Goal: Task Accomplishment & Management: Manage account settings

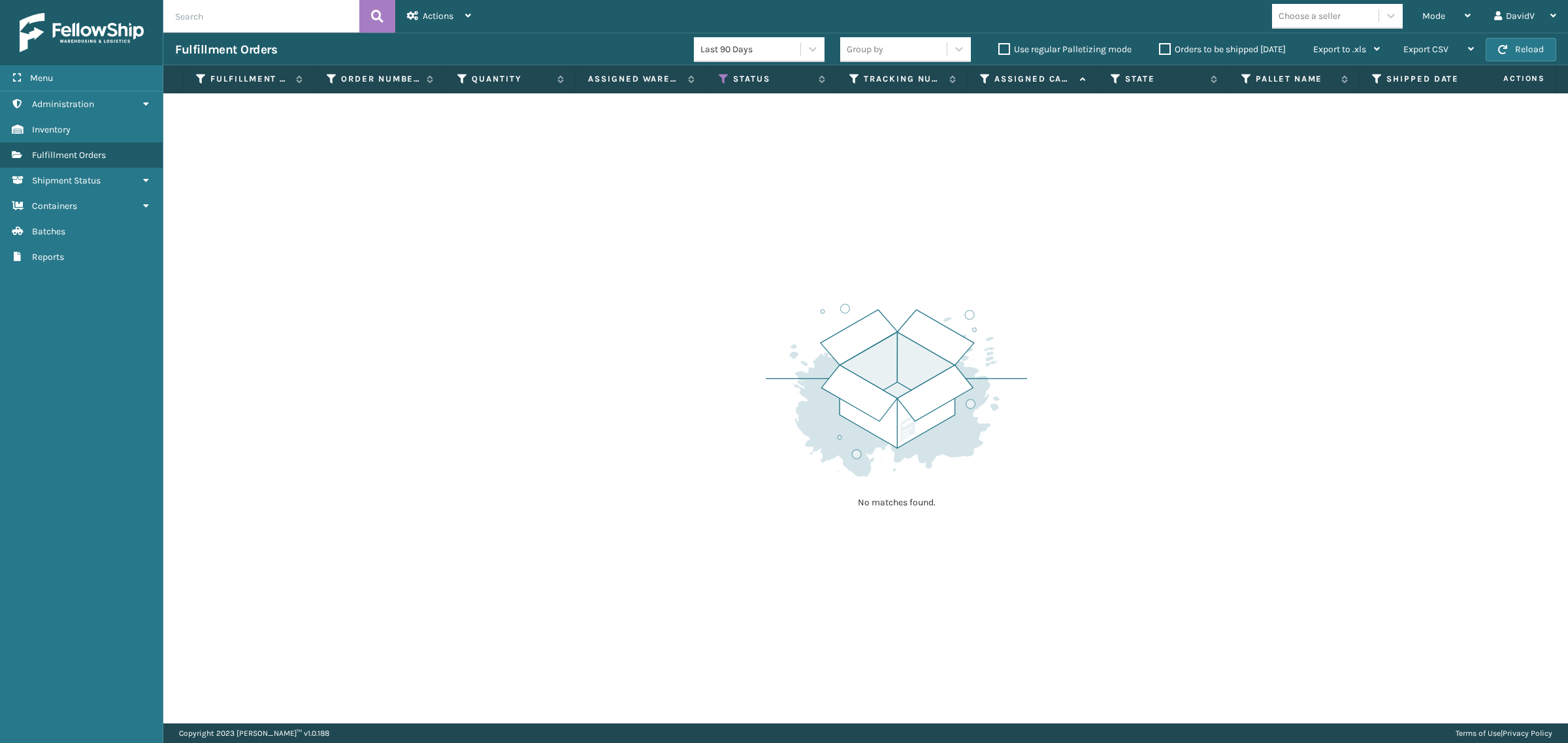
click at [1159, 53] on label "Orders to be shipped [DATE]" at bounding box center [1222, 49] width 127 height 11
click at [1159, 50] on input "Orders to be shipped [DATE]" at bounding box center [1159, 46] width 1 height 9
click at [1166, 50] on label "Orders to be shipped [DATE]" at bounding box center [1222, 49] width 127 height 11
click at [1159, 50] on input "Orders to be shipped today" at bounding box center [1159, 46] width 1 height 9
click at [1166, 50] on label "Orders to be shipped today" at bounding box center [1222, 49] width 127 height 11
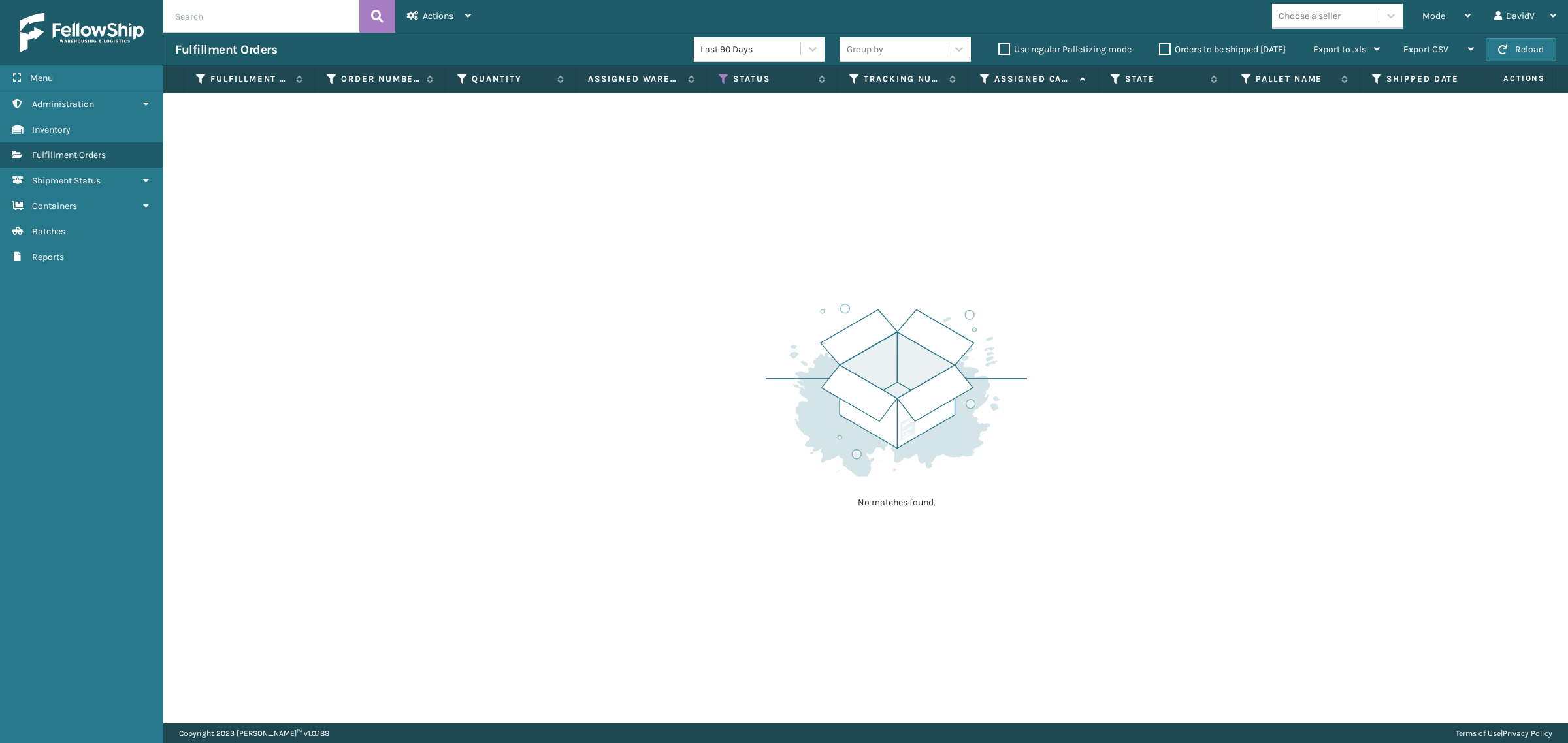
click at [1159, 50] on input "Orders to be shipped today" at bounding box center [1159, 46] width 1 height 9
